Goal: Task Accomplishment & Management: Manage account settings

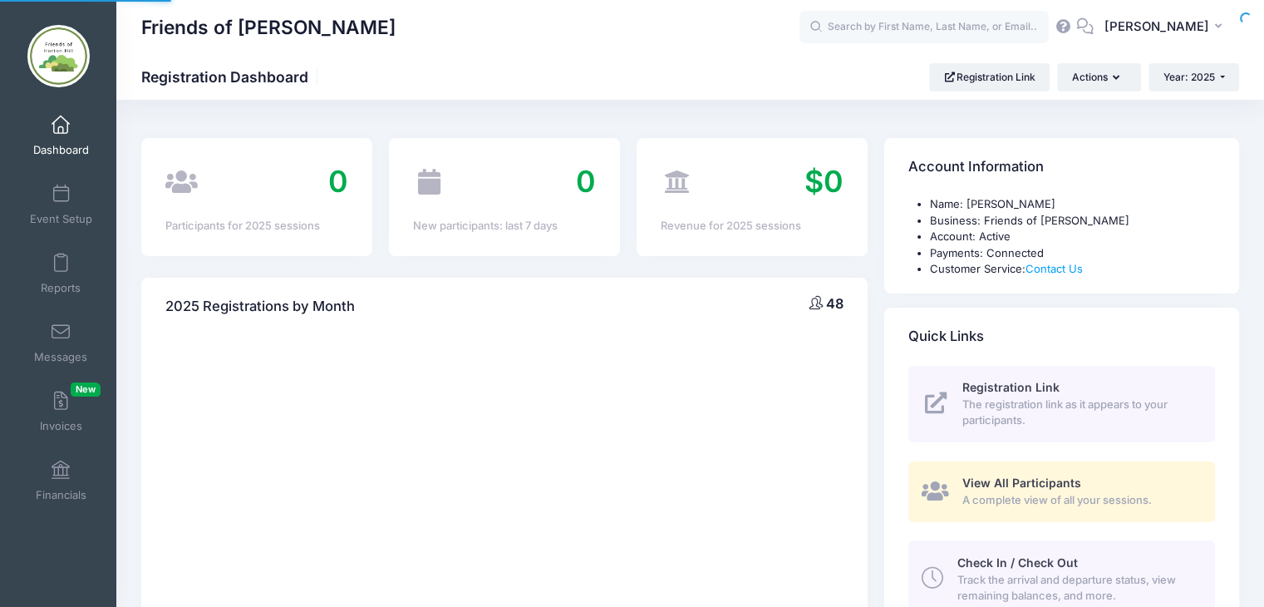
select select
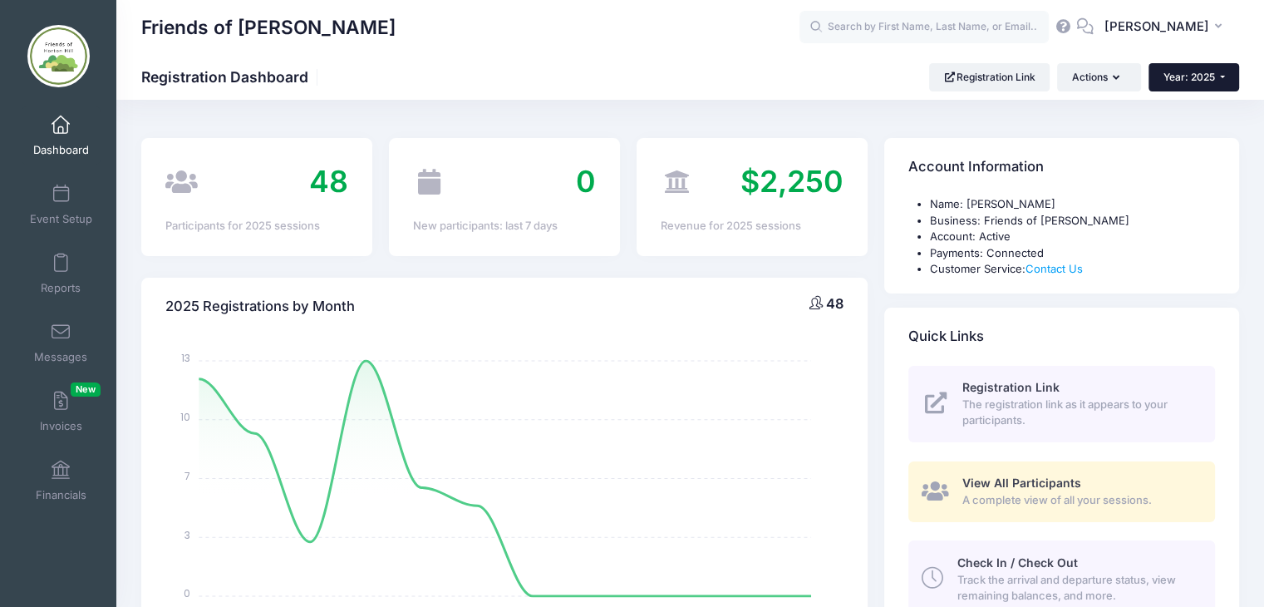
click at [1222, 77] on button "Year: 2025" at bounding box center [1193, 77] width 91 height 28
click at [1198, 108] on link "Year: 2026" at bounding box center [1202, 109] width 108 height 22
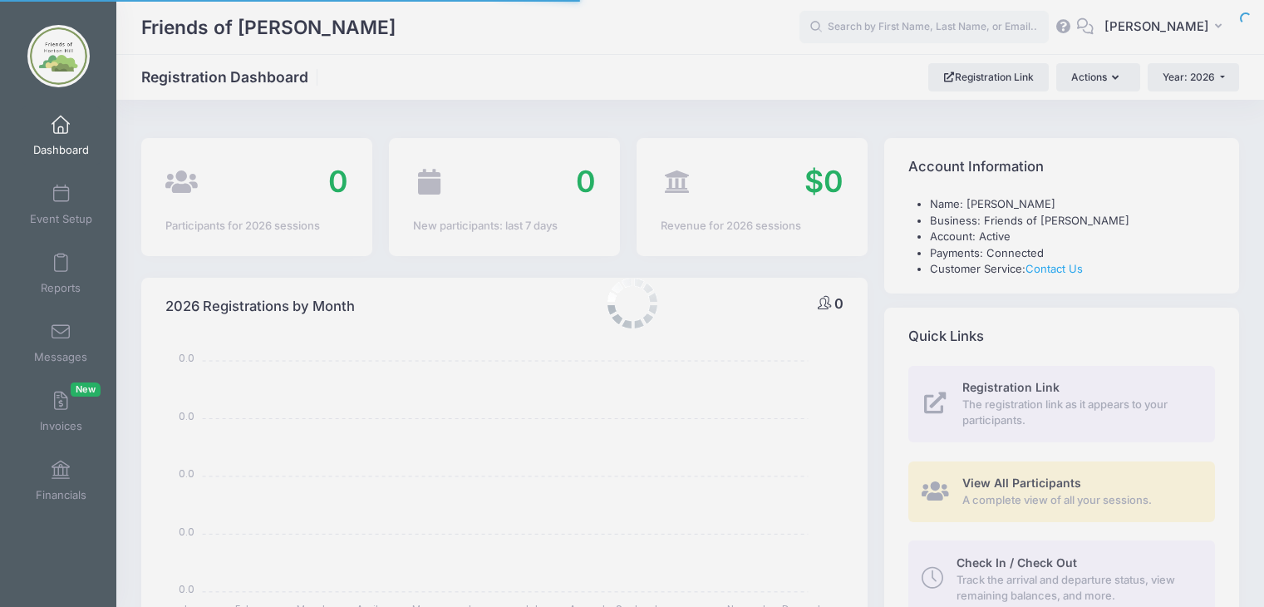
select select
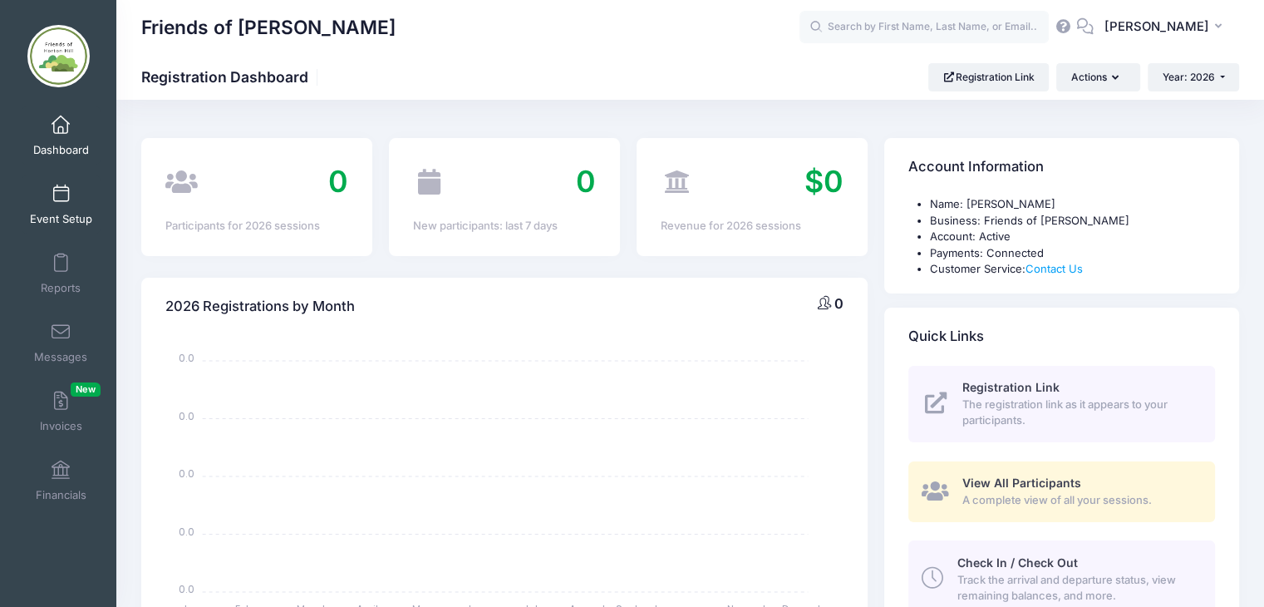
click at [61, 195] on span at bounding box center [61, 194] width 0 height 18
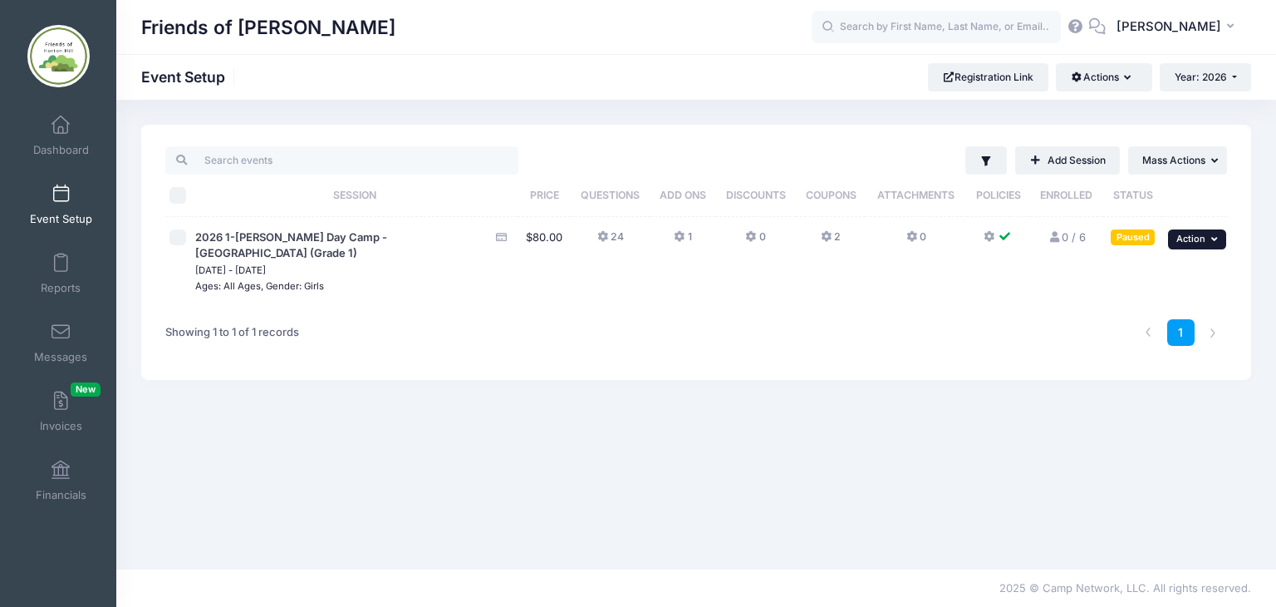
click at [1213, 234] on icon "button" at bounding box center [1217, 238] width 10 height 9
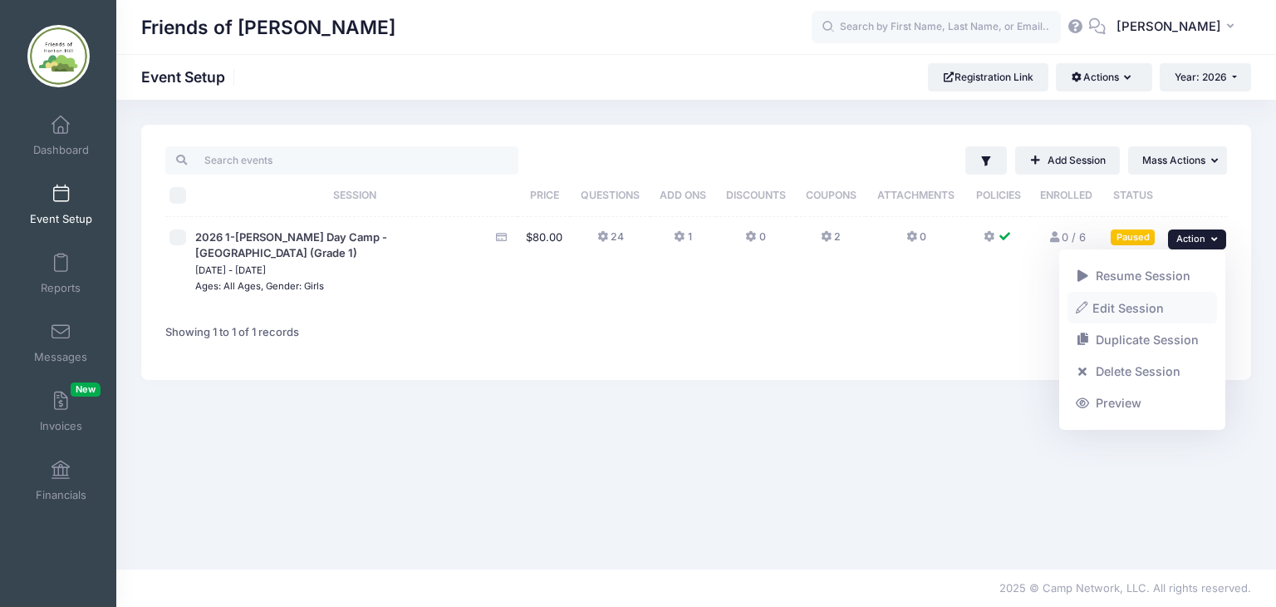
click at [1127, 302] on link "Edit Session" at bounding box center [1143, 308] width 150 height 32
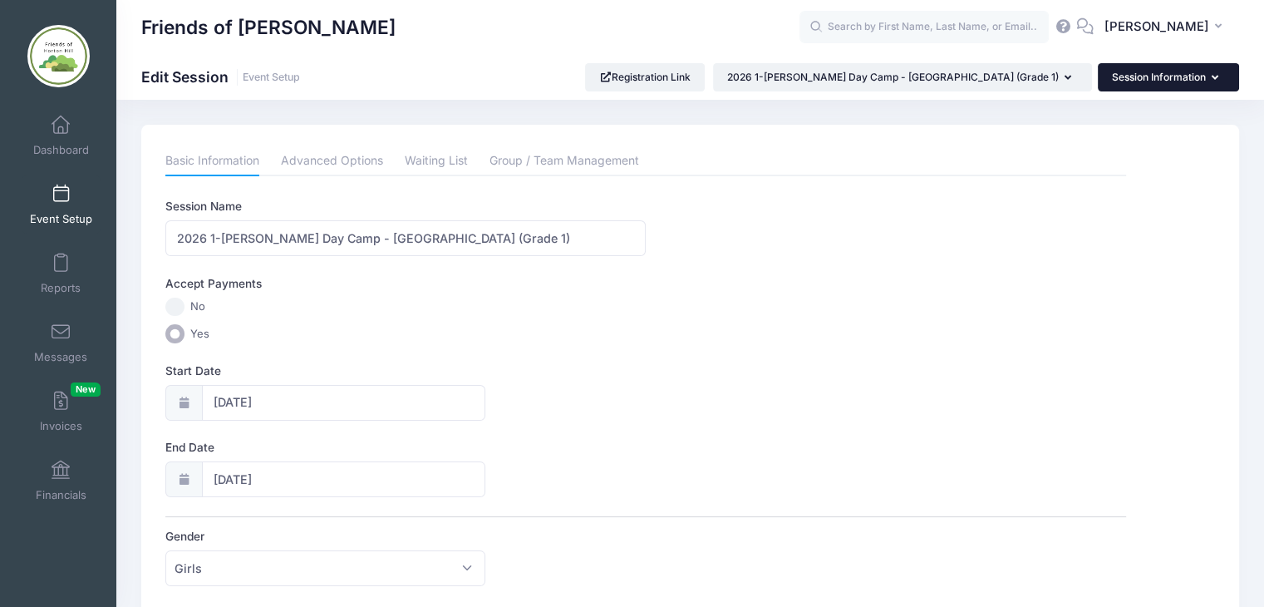
click at [1212, 78] on icon "button" at bounding box center [1218, 78] width 13 height 0
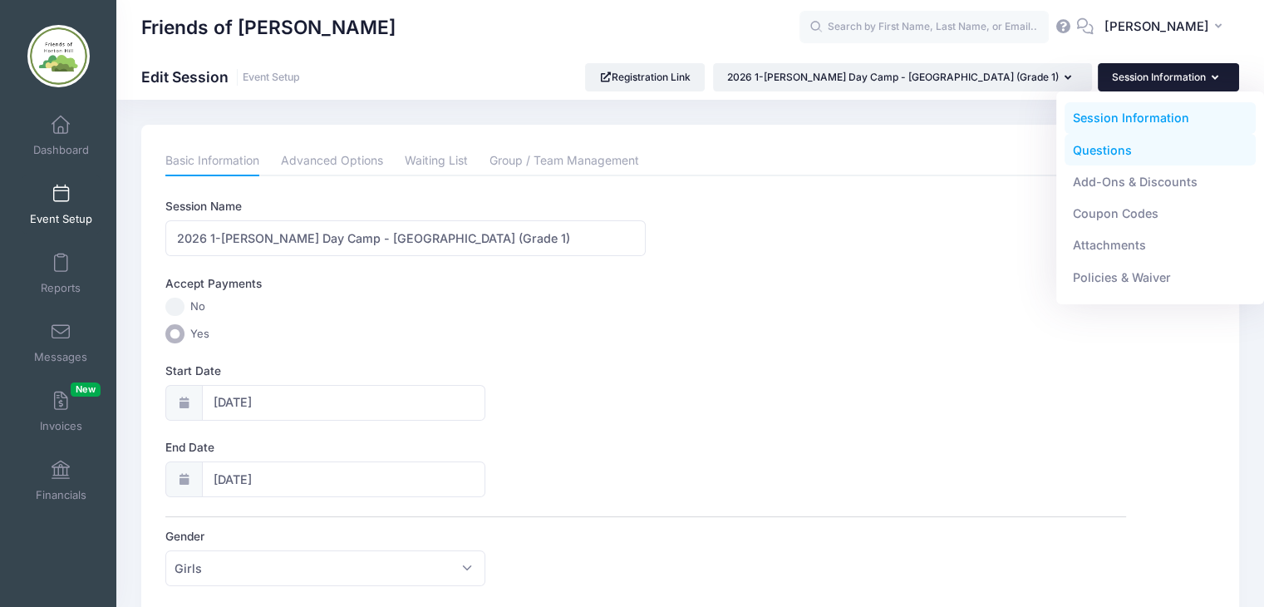
click at [1097, 149] on link "Questions" at bounding box center [1161, 150] width 192 height 32
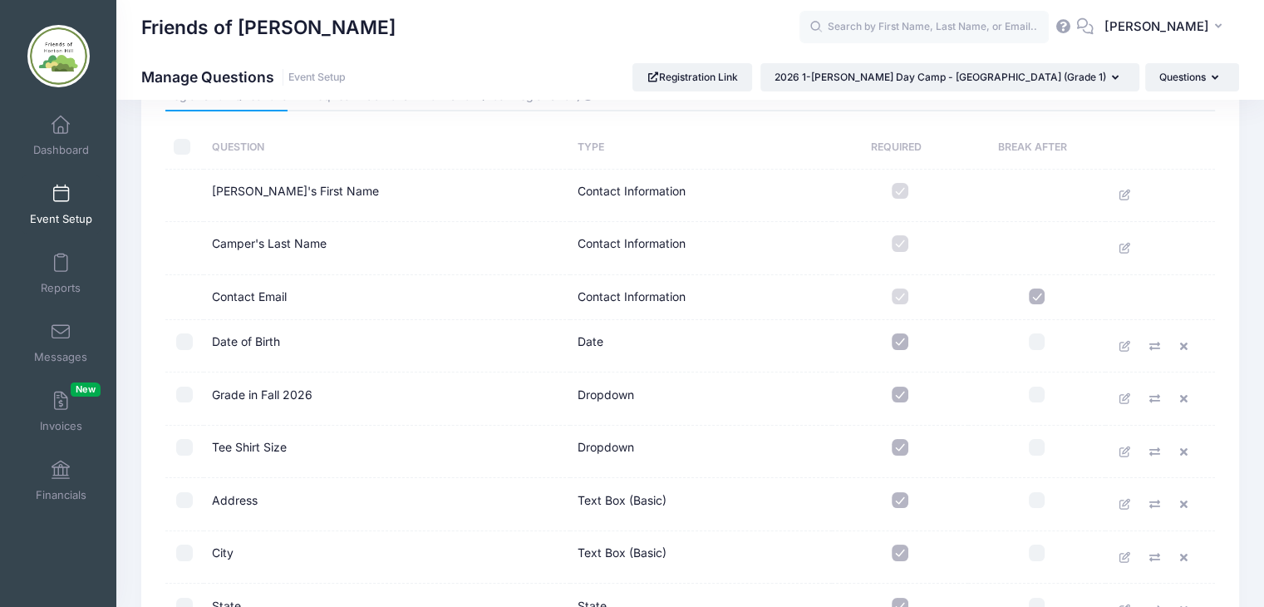
scroll to position [100, 0]
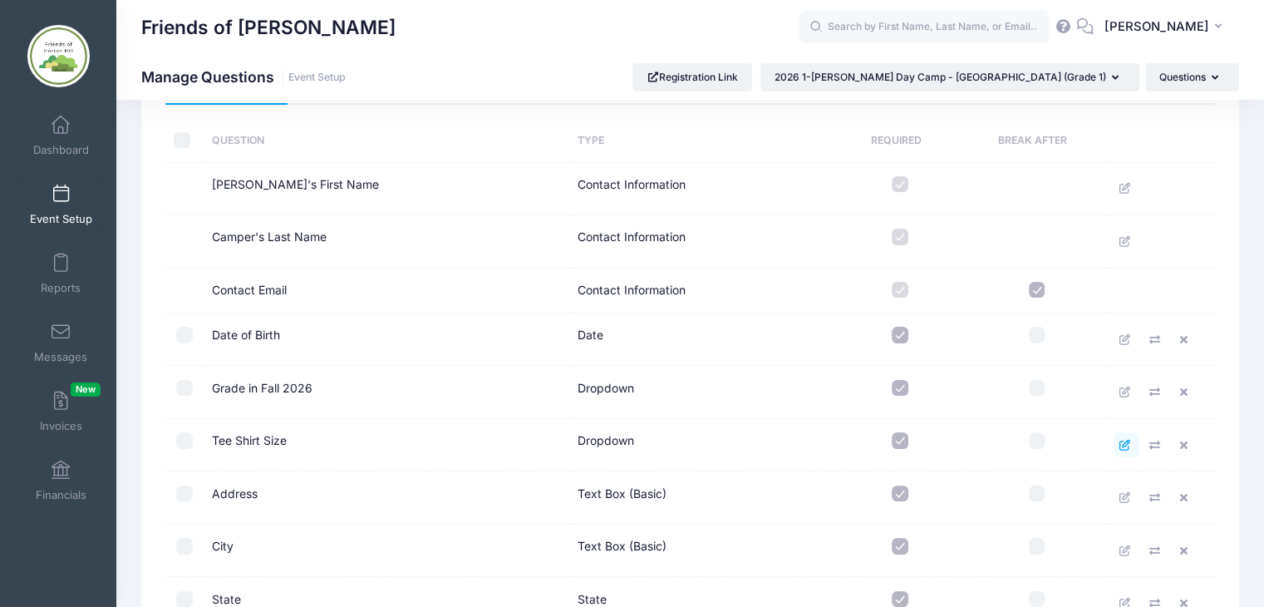
click at [1119, 442] on icon at bounding box center [1125, 445] width 13 height 11
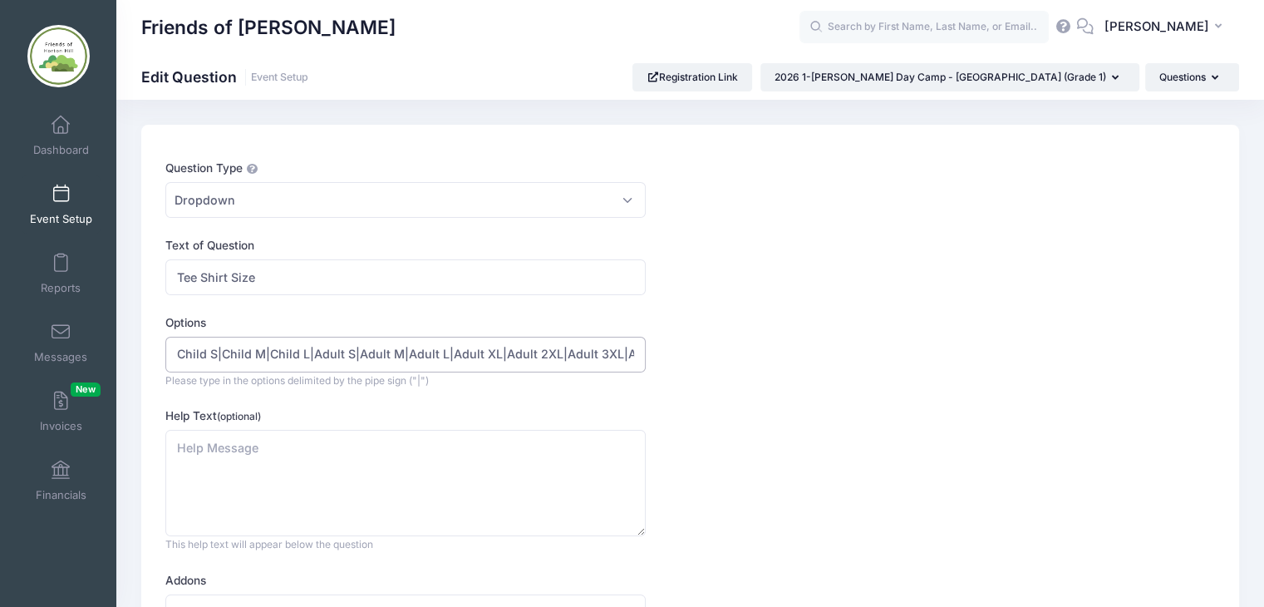
click at [597, 349] on input "Child S|Child M|Child L|Adult S|Adult M|Adult L|Adult XL|Adult 2XL|Adult 3XL|Ad…" at bounding box center [405, 355] width 480 height 36
